Goal: Task Accomplishment & Management: Manage account settings

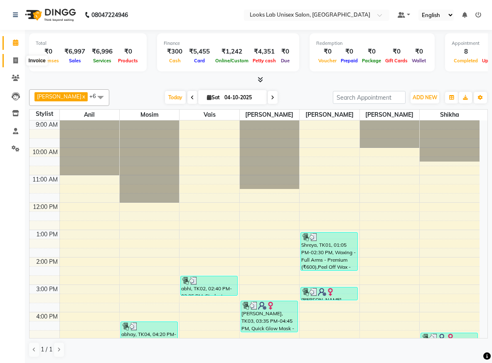
click at [11, 62] on span at bounding box center [15, 61] width 15 height 10
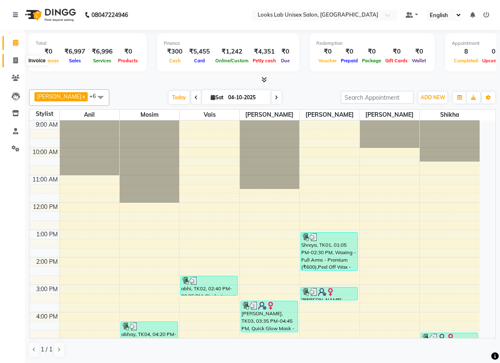
select select "9115"
select select "service"
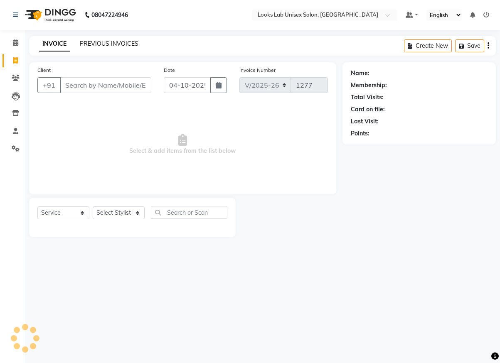
click at [117, 40] on link "PREVIOUS INVOICES" at bounding box center [109, 43] width 59 height 7
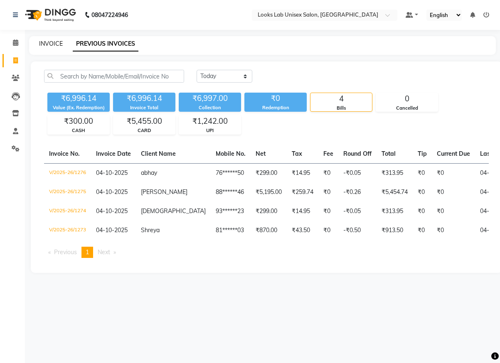
click at [54, 46] on link "INVOICE" at bounding box center [51, 43] width 24 height 7
select select "service"
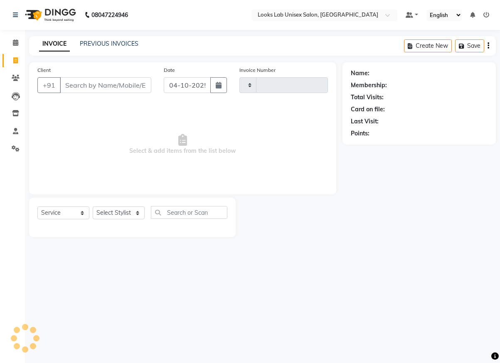
type input "1277"
select select "9115"
click at [14, 146] on icon at bounding box center [16, 149] width 8 height 6
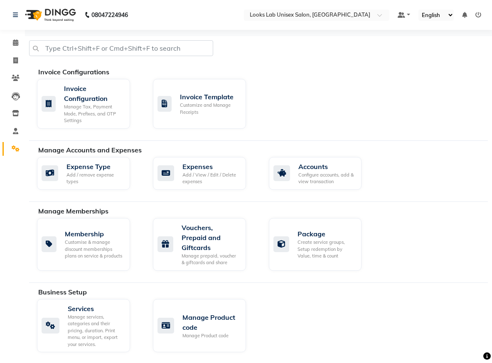
scroll to position [10, 0]
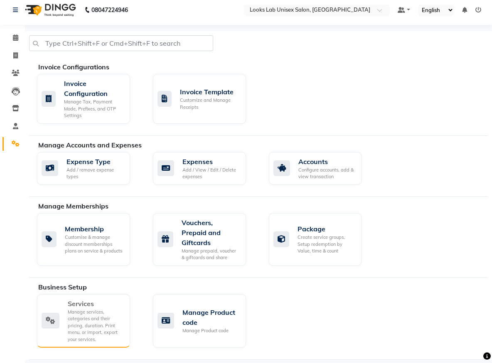
click at [78, 299] on div "Services" at bounding box center [96, 304] width 56 height 10
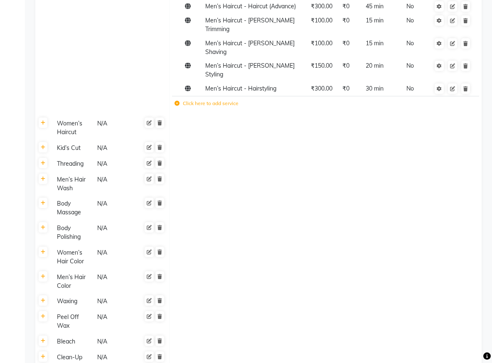
scroll to position [52, 0]
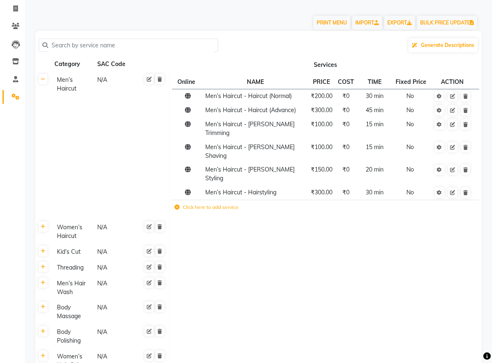
click at [155, 47] on input "text" at bounding box center [131, 45] width 166 height 13
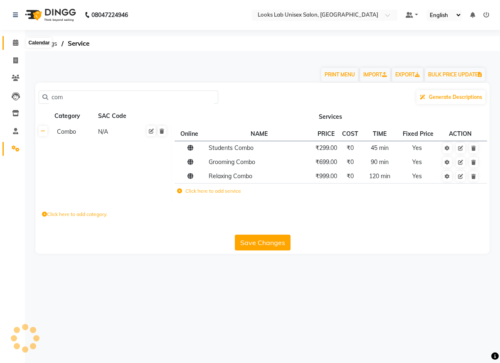
type input "com"
click at [13, 43] on icon at bounding box center [15, 43] width 5 height 6
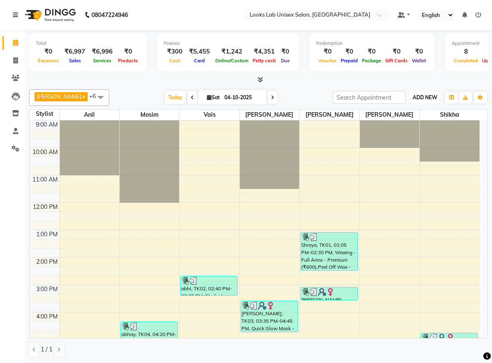
click at [418, 99] on span "ADD NEW" at bounding box center [425, 97] width 25 height 6
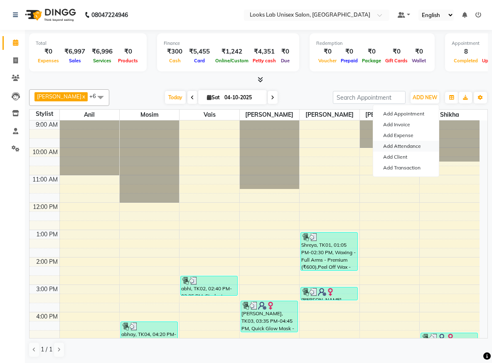
click at [403, 150] on link "Add Attendance" at bounding box center [406, 146] width 66 height 11
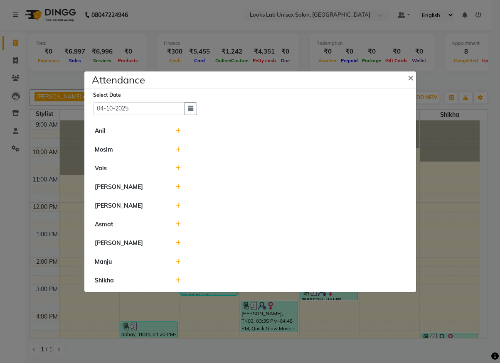
click at [180, 132] on icon at bounding box center [178, 131] width 5 height 6
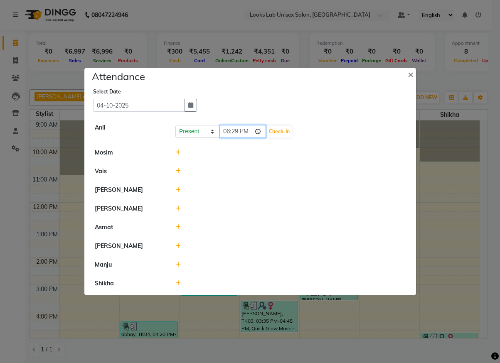
click at [262, 129] on input "18:29" at bounding box center [243, 131] width 47 height 13
click at [314, 197] on li "[PERSON_NAME]" at bounding box center [251, 190] width 328 height 19
click at [410, 78] on span "×" at bounding box center [411, 74] width 6 height 12
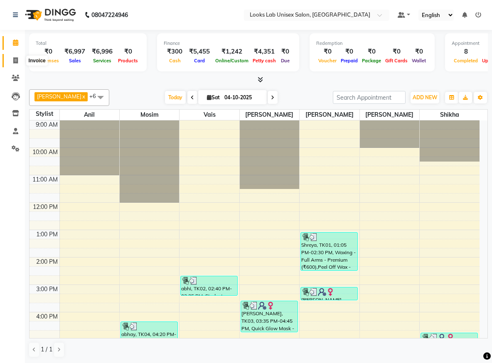
click at [12, 58] on span at bounding box center [15, 61] width 15 height 10
select select "service"
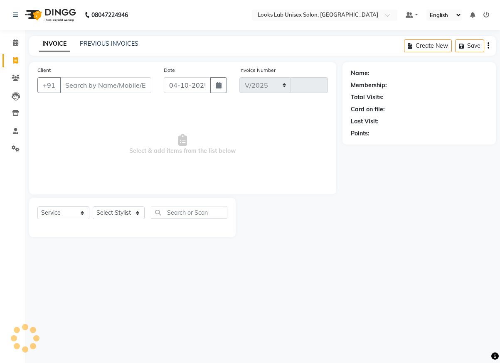
select select "9115"
type input "1277"
click at [107, 86] on input "Client" at bounding box center [105, 85] width 91 height 16
click at [111, 214] on select "Select Stylist [PERSON_NAME] [PERSON_NAME] Manju [PERSON_NAME] [PERSON_NAME]" at bounding box center [119, 213] width 52 height 13
select select "93209"
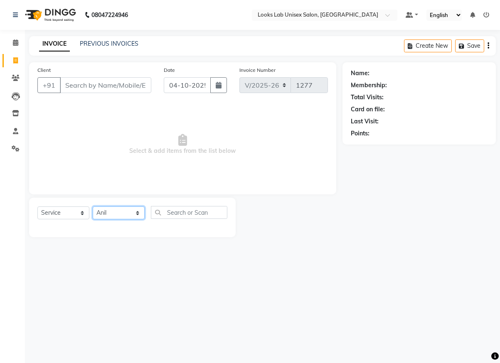
click at [93, 207] on select "Select Stylist [PERSON_NAME] [PERSON_NAME] Manju [PERSON_NAME] [PERSON_NAME]" at bounding box center [119, 213] width 52 height 13
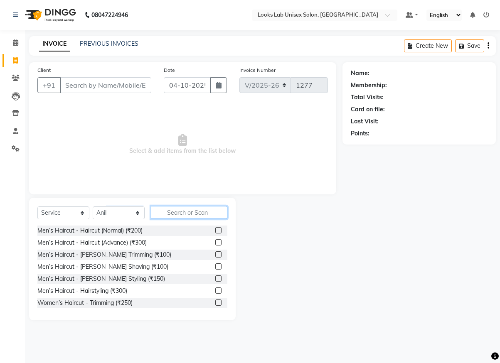
click at [178, 209] on input "text" at bounding box center [189, 212] width 77 height 13
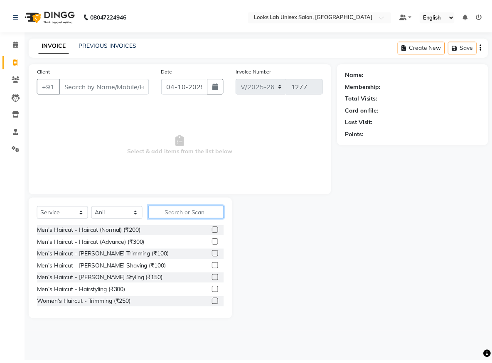
scroll to position [52, 0]
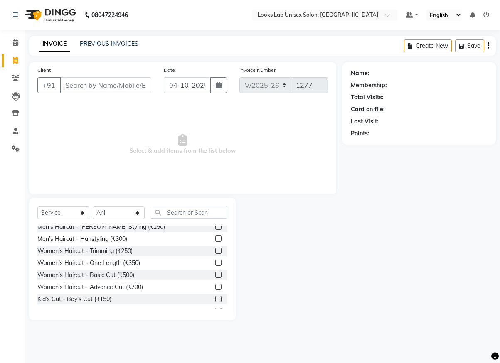
click at [215, 285] on label at bounding box center [218, 287] width 6 height 6
click at [215, 285] on input "checkbox" at bounding box center [217, 287] width 5 height 5
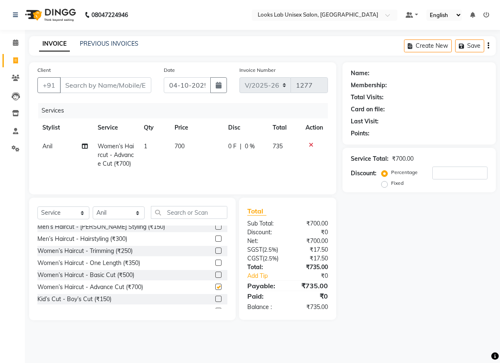
checkbox input "false"
click at [118, 218] on select "Select Stylist [PERSON_NAME] [PERSON_NAME] Manju [PERSON_NAME] [PERSON_NAME]" at bounding box center [119, 213] width 52 height 13
select select "93210"
click at [93, 208] on select "Select Stylist [PERSON_NAME] [PERSON_NAME] Manju [PERSON_NAME] [PERSON_NAME]" at bounding box center [119, 213] width 52 height 13
click at [215, 288] on label at bounding box center [218, 287] width 6 height 6
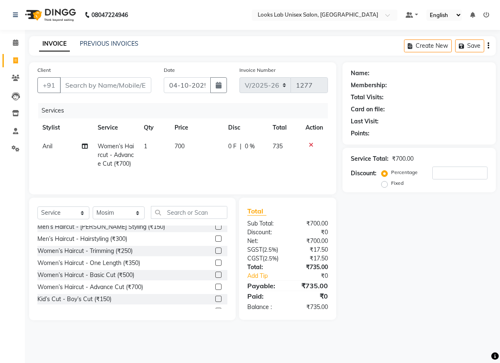
click at [215, 288] on input "checkbox" at bounding box center [217, 287] width 5 height 5
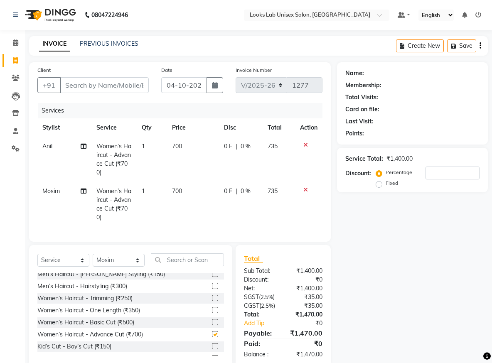
checkbox input "false"
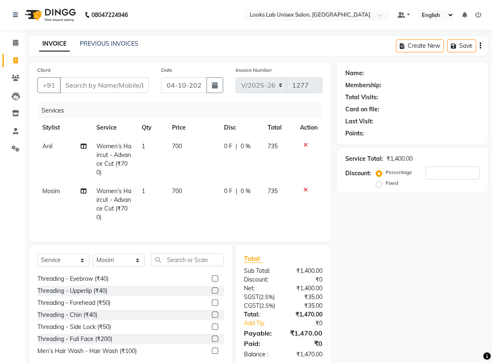
scroll to position [25, 0]
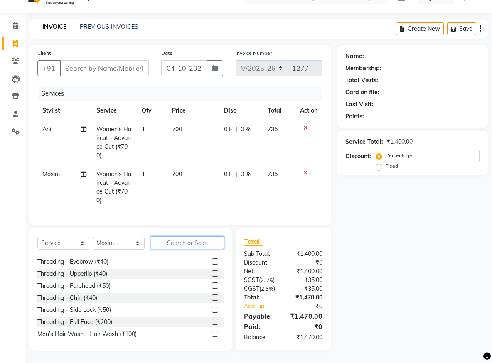
click at [182, 242] on input "text" at bounding box center [187, 243] width 73 height 13
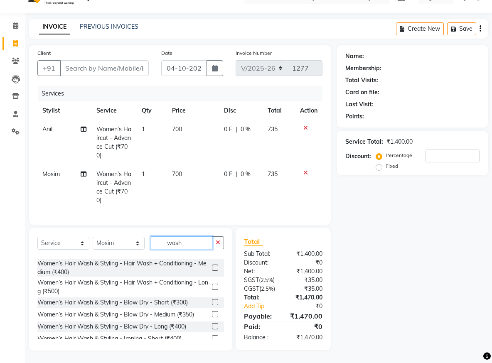
scroll to position [0, 0]
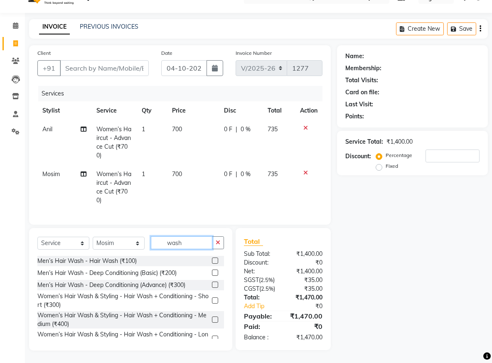
type input "wash"
click at [212, 302] on label at bounding box center [215, 301] width 6 height 6
click at [212, 302] on input "checkbox" at bounding box center [214, 301] width 5 height 5
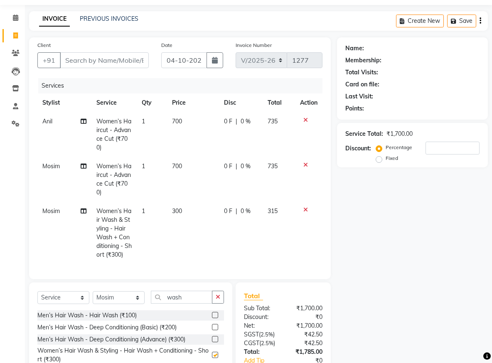
checkbox input "false"
drag, startPoint x: 107, startPoint y: 158, endPoint x: 111, endPoint y: 174, distance: 16.3
click at [106, 158] on td "Women’s Haircut - Advance Cut (₹700)" at bounding box center [114, 179] width 46 height 45
select select "93210"
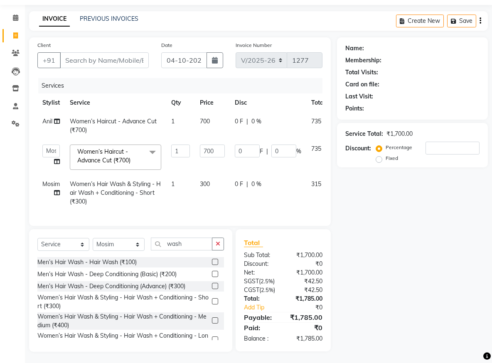
click at [148, 153] on span at bounding box center [152, 153] width 17 height 16
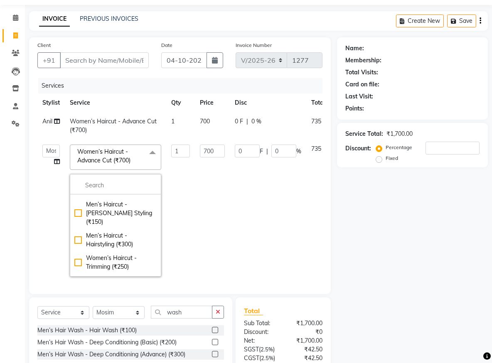
scroll to position [156, 0]
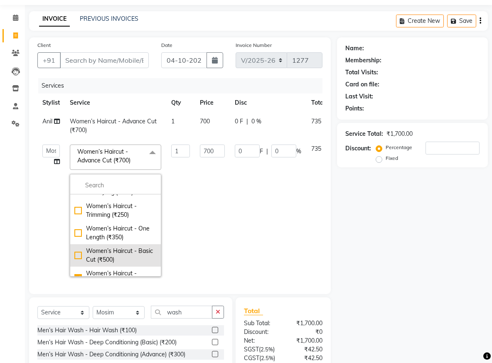
click at [130, 247] on div "Women’s Haircut - Basic Cut (₹500)" at bounding box center [115, 255] width 82 height 17
checkbox input "true"
checkbox input "false"
type input "500"
click at [418, 276] on div "Name: Membership: Total Visits: Card on file: Last Visit: Points: Service Total…" at bounding box center [415, 228] width 157 height 383
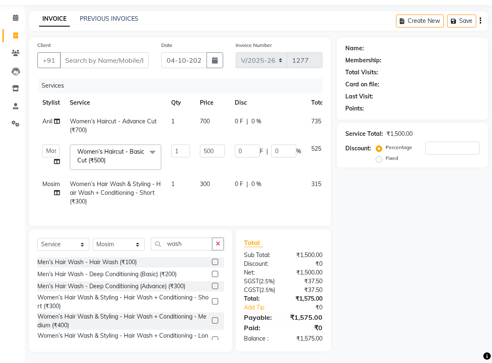
scroll to position [34, 0]
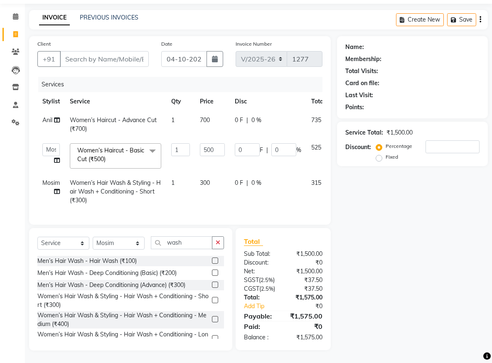
click at [212, 317] on label at bounding box center [215, 319] width 6 height 6
click at [212, 317] on input "checkbox" at bounding box center [214, 319] width 5 height 5
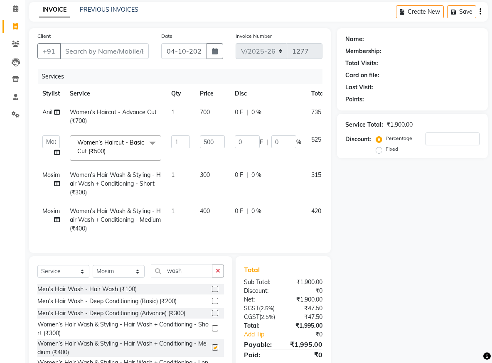
checkbox input "false"
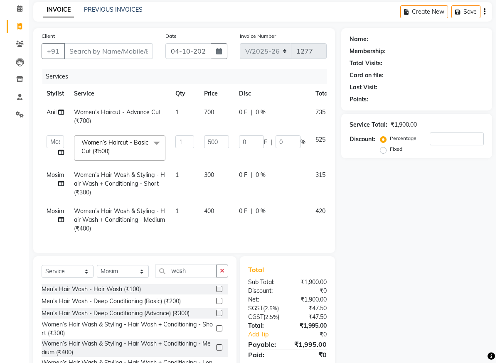
scroll to position [70, 0]
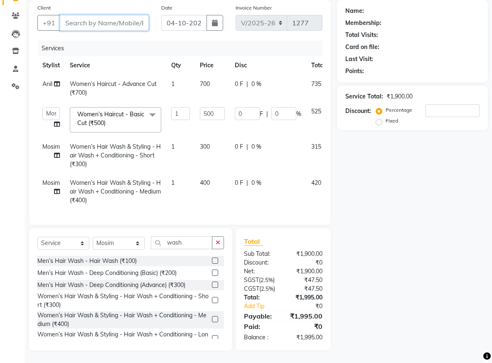
click at [113, 20] on input "Client" at bounding box center [104, 23] width 89 height 16
type input "7"
type input "0"
click at [106, 15] on input "7905159772" at bounding box center [83, 23] width 47 height 16
click at [101, 16] on input "7905159772" at bounding box center [83, 23] width 47 height 16
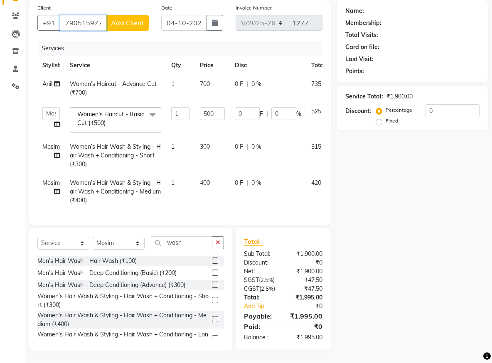
click at [104, 15] on input "7905159772" at bounding box center [83, 23] width 47 height 16
type input "7905159"
click at [126, 19] on span "Add Client" at bounding box center [127, 23] width 33 height 8
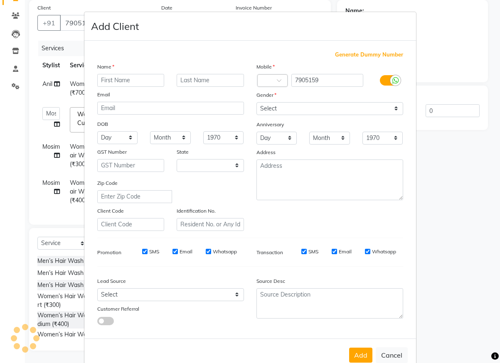
select select "22"
click at [122, 83] on input "text" at bounding box center [130, 80] width 67 height 13
type input "a"
type input "[PERSON_NAME]"
click at [338, 78] on input "7905159" at bounding box center [328, 80] width 72 height 13
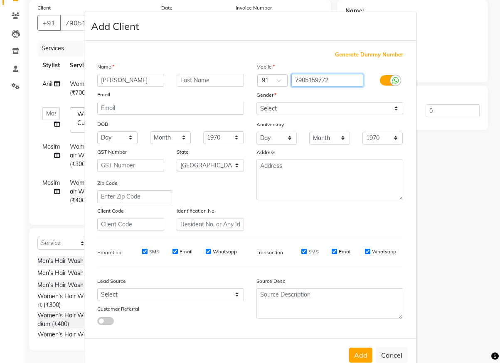
type input "7905159772"
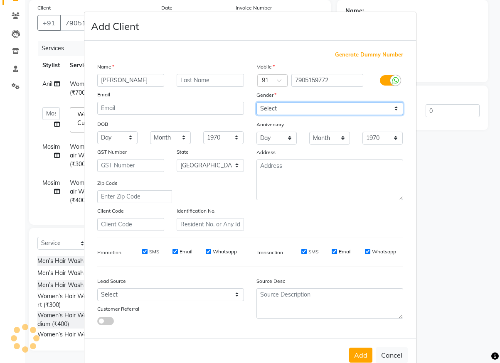
click at [275, 111] on select "Select [DEMOGRAPHIC_DATA] [DEMOGRAPHIC_DATA] Other Prefer Not To Say" at bounding box center [330, 108] width 147 height 13
select select "[DEMOGRAPHIC_DATA]"
click at [257, 102] on select "Select [DEMOGRAPHIC_DATA] [DEMOGRAPHIC_DATA] Other Prefer Not To Say" at bounding box center [330, 108] width 147 height 13
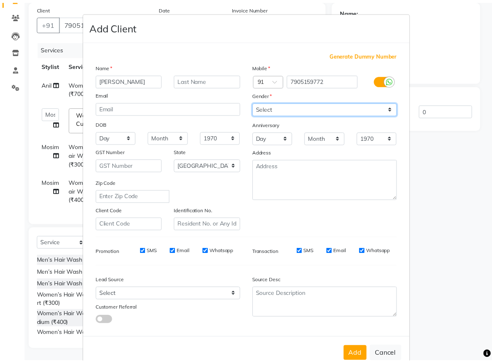
scroll to position [20, 0]
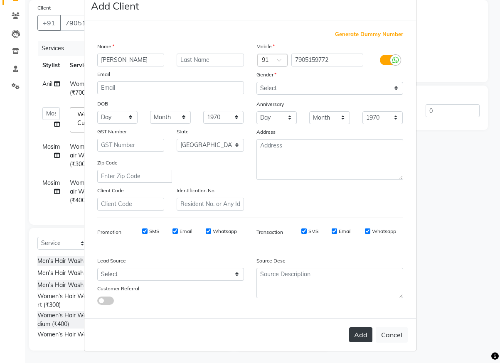
click at [353, 335] on button "Add" at bounding box center [360, 335] width 23 height 15
type input "79******72"
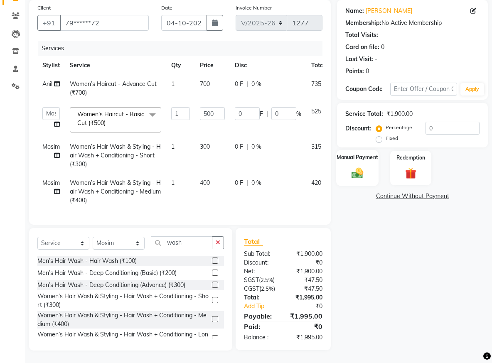
click at [370, 168] on div "Manual Payment" at bounding box center [357, 168] width 42 height 36
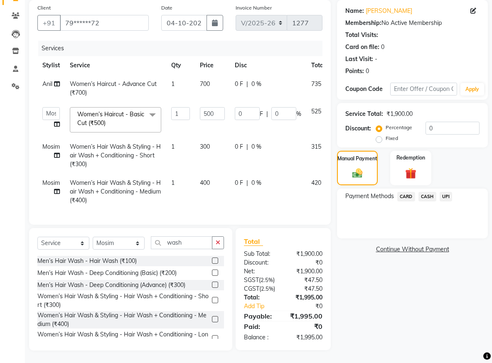
click at [409, 192] on span "CARD" at bounding box center [407, 197] width 18 height 10
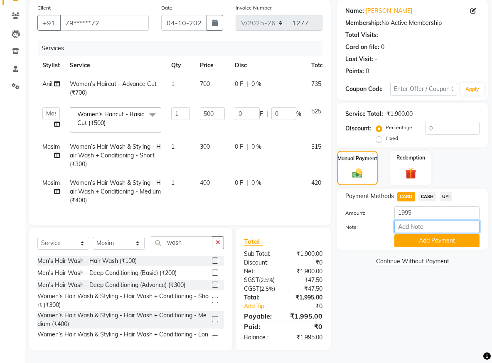
click at [415, 220] on input "Note:" at bounding box center [437, 226] width 85 height 13
type input "7494"
click at [455, 237] on button "Add Payment" at bounding box center [437, 241] width 85 height 13
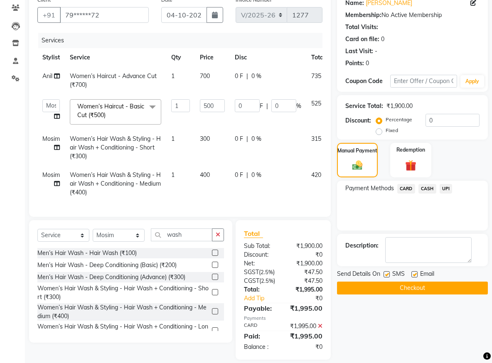
click at [405, 293] on button "Checkout" at bounding box center [412, 288] width 151 height 13
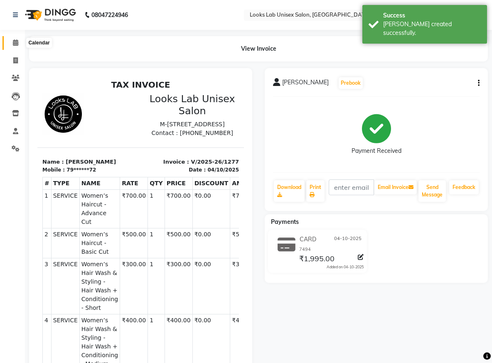
click at [17, 45] on icon at bounding box center [15, 43] width 5 height 6
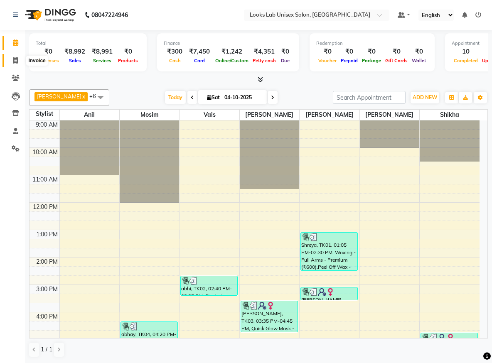
click at [14, 63] on icon at bounding box center [15, 60] width 5 height 6
select select "service"
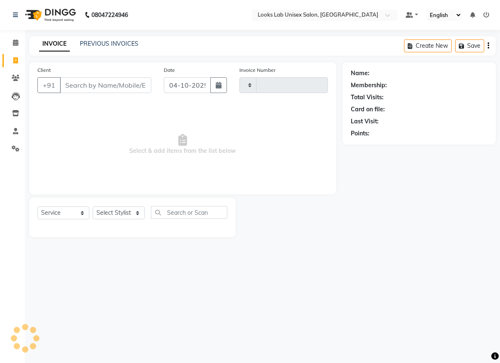
type input "1278"
select select "9115"
click at [97, 87] on input "Client" at bounding box center [105, 85] width 91 height 16
type input "6399803181"
click at [138, 90] on button "Add Client" at bounding box center [130, 85] width 43 height 16
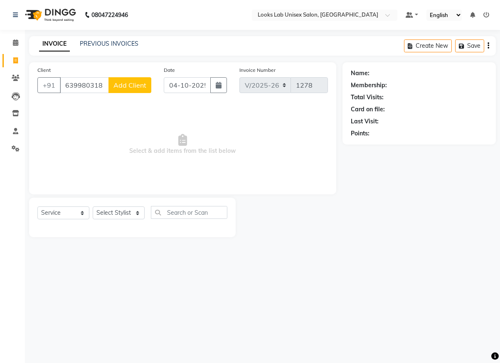
select select "22"
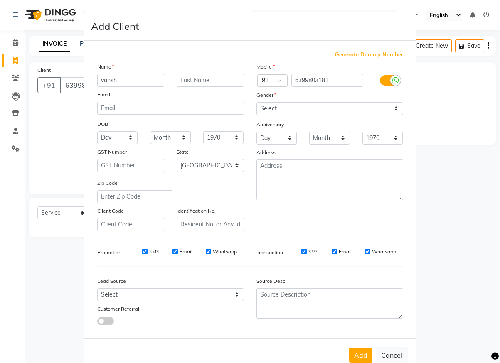
click at [101, 82] on input "vansh" at bounding box center [130, 80] width 67 height 13
type input "Vansh"
click at [317, 108] on select "Select [DEMOGRAPHIC_DATA] [DEMOGRAPHIC_DATA] Other Prefer Not To Say" at bounding box center [330, 108] width 147 height 13
select select "[DEMOGRAPHIC_DATA]"
click at [257, 102] on select "Select [DEMOGRAPHIC_DATA] [DEMOGRAPHIC_DATA] Other Prefer Not To Say" at bounding box center [330, 108] width 147 height 13
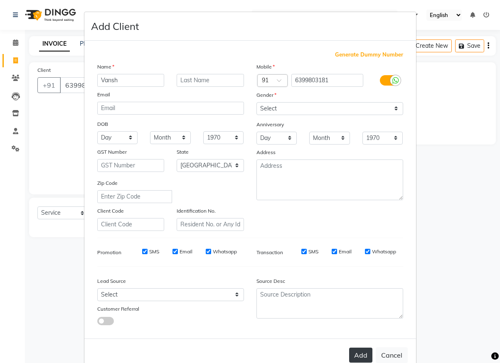
click at [355, 358] on button "Add" at bounding box center [360, 355] width 23 height 15
type input "63******81"
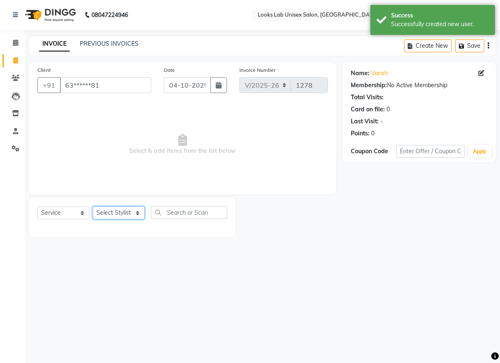
click at [129, 213] on select "Select Stylist [PERSON_NAME] [PERSON_NAME] Manju [PERSON_NAME] [PERSON_NAME]" at bounding box center [119, 213] width 52 height 13
select select "93209"
click at [93, 207] on select "Select Stylist [PERSON_NAME] [PERSON_NAME] Manju [PERSON_NAME] [PERSON_NAME]" at bounding box center [119, 213] width 52 height 13
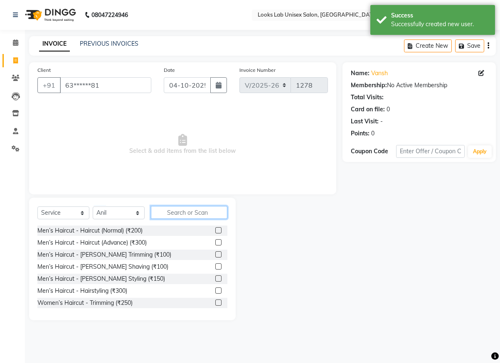
click at [168, 212] on input "text" at bounding box center [189, 212] width 77 height 13
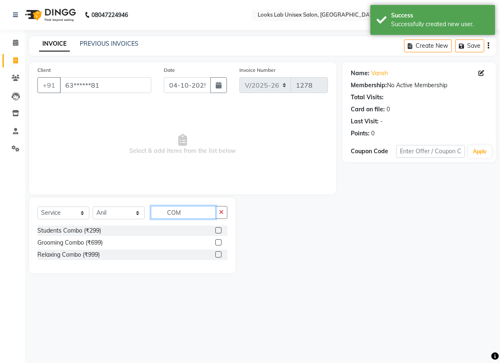
type input "COM"
click at [218, 232] on label at bounding box center [218, 230] width 6 height 6
click at [218, 232] on input "checkbox" at bounding box center [217, 230] width 5 height 5
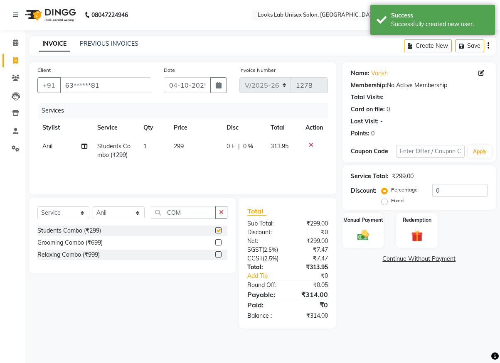
checkbox input "false"
click at [131, 215] on select "Select Stylist [PERSON_NAME] [PERSON_NAME] Manju [PERSON_NAME] [PERSON_NAME]" at bounding box center [119, 213] width 52 height 13
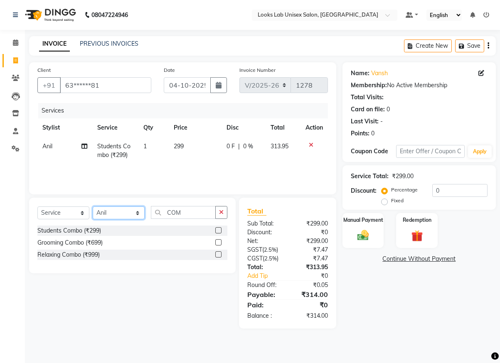
select select "93210"
click at [93, 207] on select "Select Stylist [PERSON_NAME] [PERSON_NAME] Manju [PERSON_NAME] [PERSON_NAME]" at bounding box center [119, 213] width 52 height 13
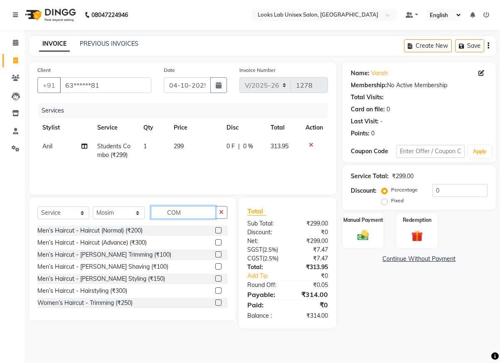
click at [195, 215] on input "COM" at bounding box center [183, 212] width 65 height 13
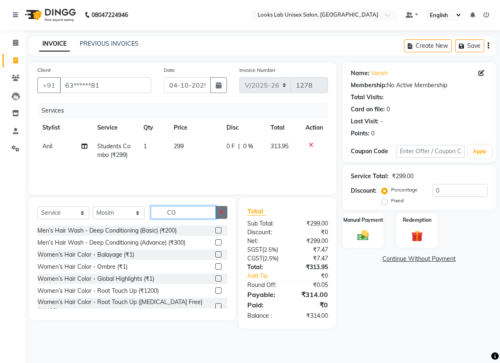
type input "COM"
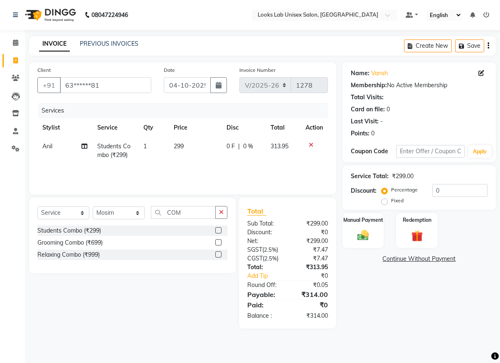
click at [218, 231] on label at bounding box center [218, 230] width 6 height 6
click at [218, 231] on input "checkbox" at bounding box center [217, 230] width 5 height 5
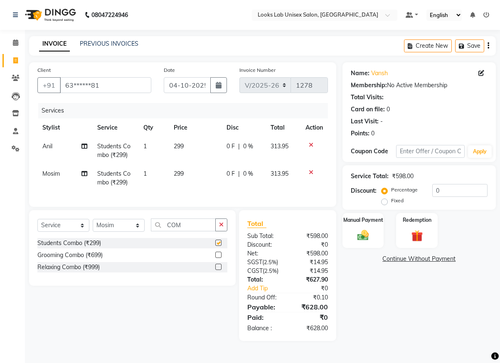
checkbox input "false"
drag, startPoint x: 368, startPoint y: 226, endPoint x: 372, endPoint y: 241, distance: 15.5
click at [368, 226] on div "Manual Payment" at bounding box center [363, 231] width 43 height 37
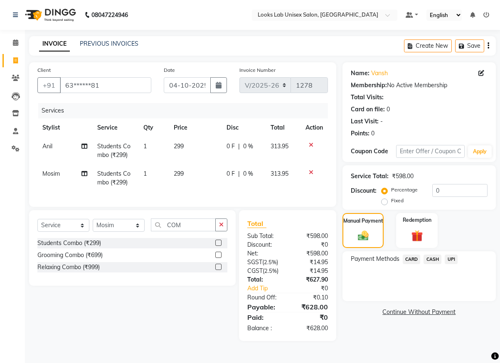
click at [457, 257] on span "UPI" at bounding box center [451, 260] width 13 height 10
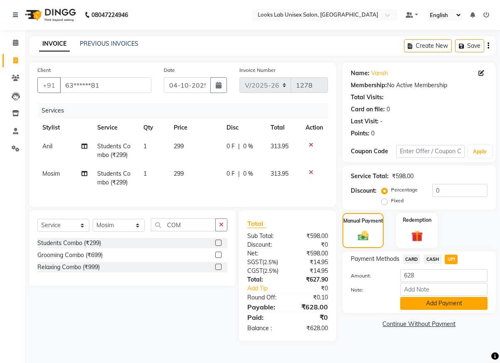
click at [445, 302] on button "Add Payment" at bounding box center [444, 303] width 87 height 13
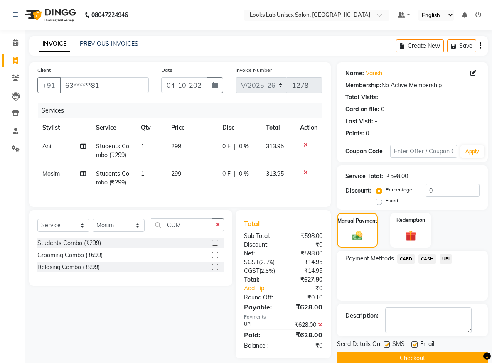
scroll to position [16, 0]
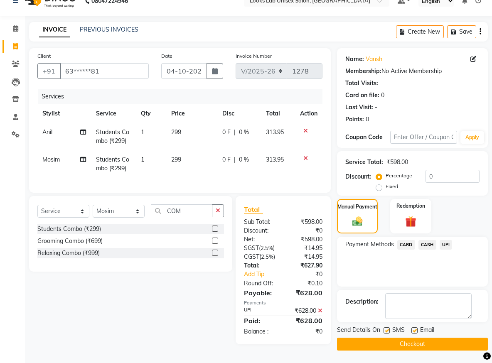
click at [436, 344] on button "Checkout" at bounding box center [412, 344] width 151 height 13
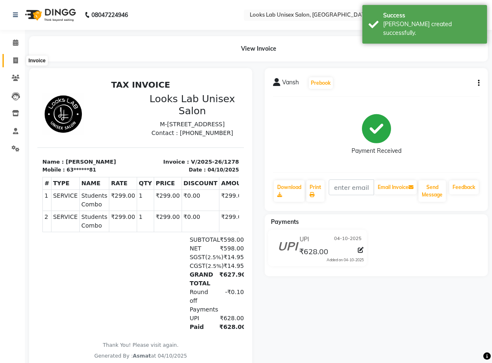
click at [14, 61] on icon at bounding box center [15, 60] width 5 height 6
select select "service"
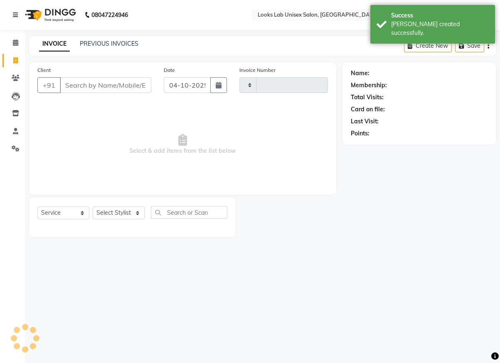
type input "1279"
select select "9115"
click at [106, 48] on div "INVOICE PREVIOUS INVOICES" at bounding box center [88, 45] width 119 height 10
click at [107, 44] on link "PREVIOUS INVOICES" at bounding box center [109, 43] width 59 height 7
